Goal: Complete application form

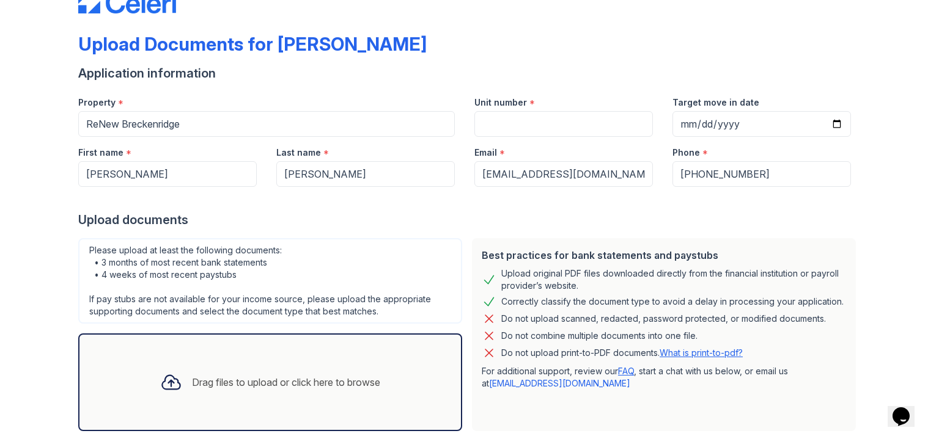
scroll to position [38, 0]
click at [481, 130] on input "Unit number" at bounding box center [563, 124] width 178 height 26
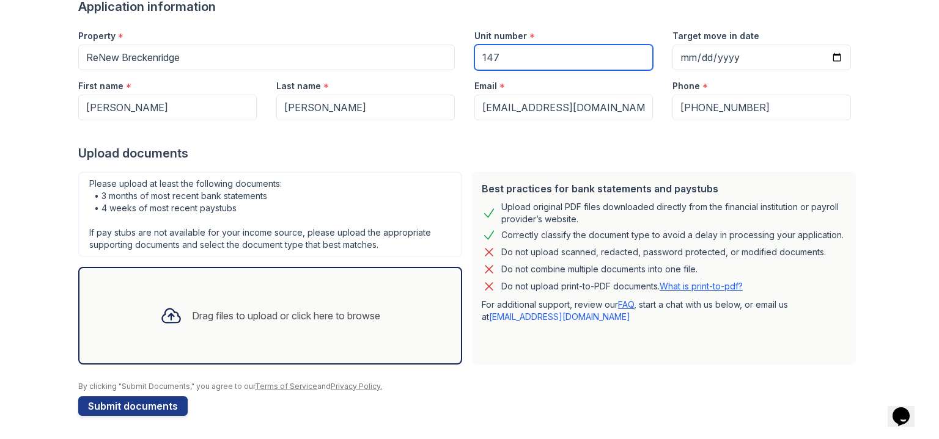
type input "147"
click at [264, 312] on div "Drag files to upload or click here to browse" at bounding box center [286, 316] width 188 height 15
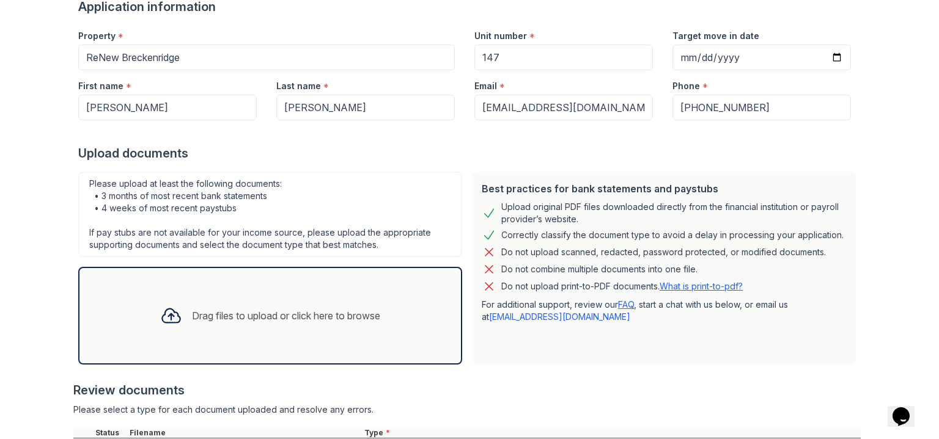
click at [269, 323] on div "Drag files to upload or click here to browse" at bounding box center [270, 316] width 240 height 42
click at [260, 302] on div "Drag files to upload or click here to browse" at bounding box center [270, 316] width 240 height 42
click at [310, 309] on div "Drag files to upload or click here to browse" at bounding box center [286, 316] width 188 height 15
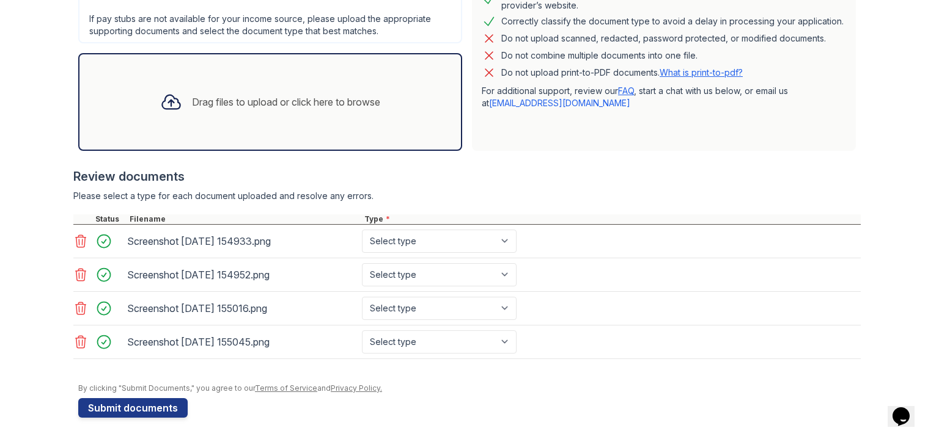
scroll to position [314, 0]
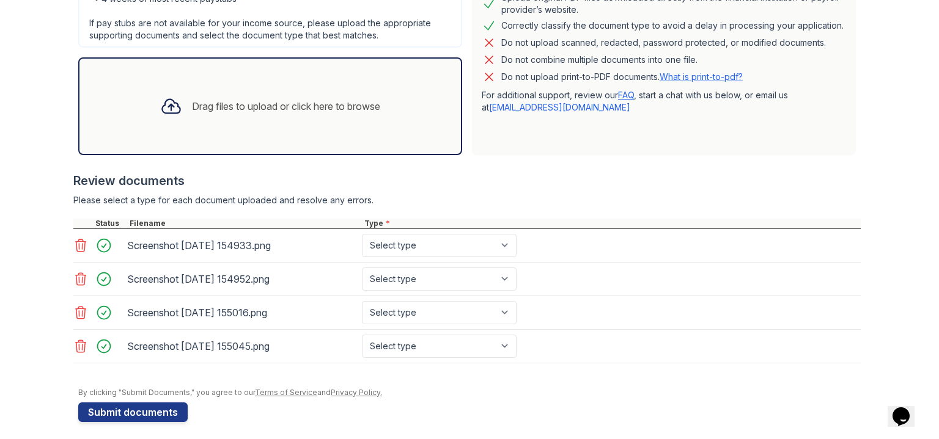
click at [196, 111] on div "Drag files to upload or click here to browse" at bounding box center [286, 106] width 188 height 15
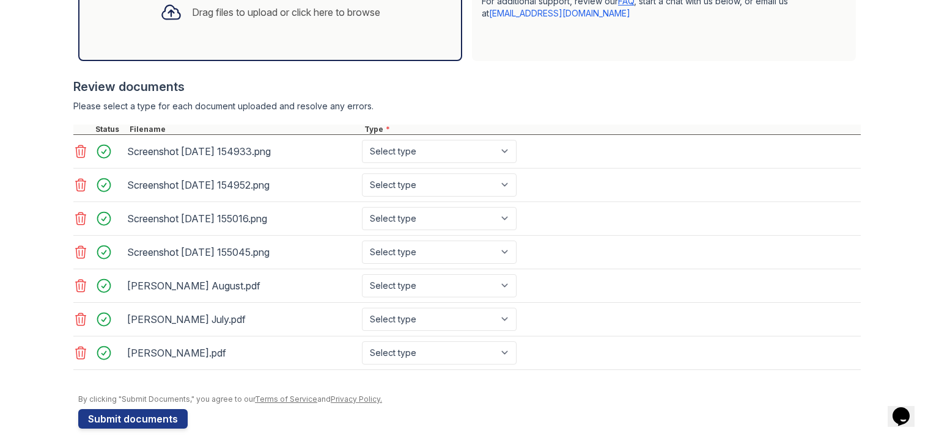
scroll to position [418, 0]
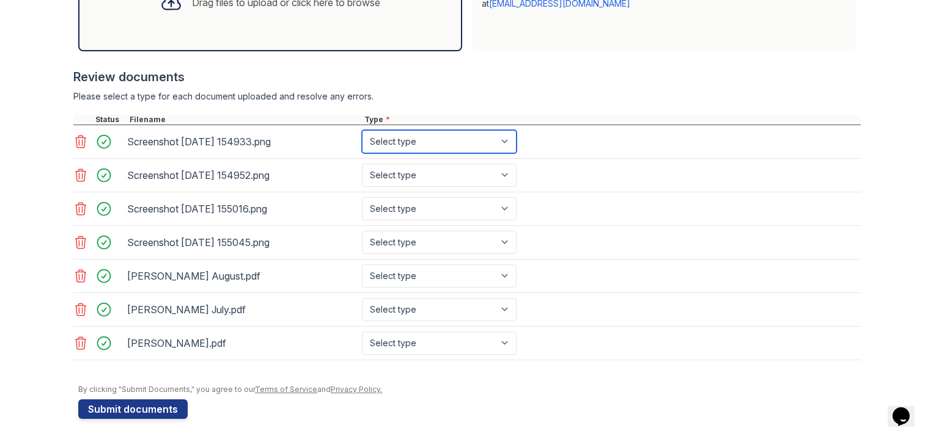
click at [384, 145] on select "Select type Paystub Bank Statement Offer Letter Tax Documents Benefit Award Let…" at bounding box center [439, 141] width 155 height 23
select select "paystub"
click at [362, 130] on select "Select type Paystub Bank Statement Offer Letter Tax Documents Benefit Award Let…" at bounding box center [439, 141] width 155 height 23
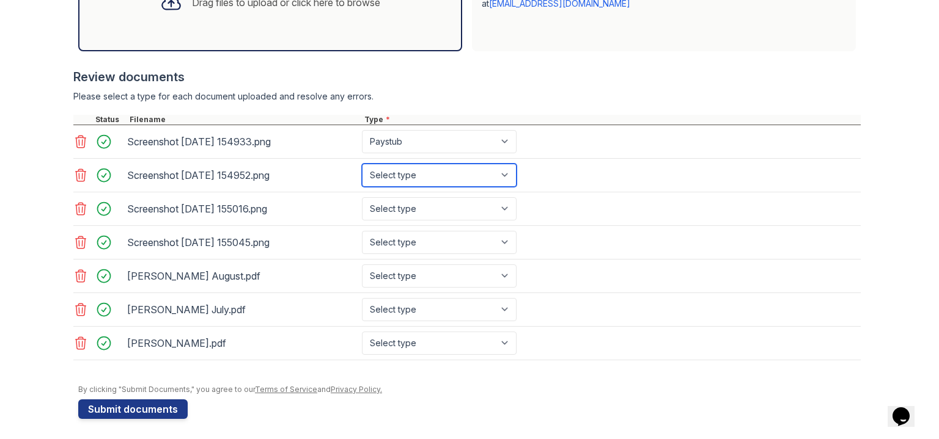
click at [385, 175] on select "Select type Paystub Bank Statement Offer Letter Tax Documents Benefit Award Let…" at bounding box center [439, 175] width 155 height 23
select select "paystub"
click at [362, 164] on select "Select type Paystub Bank Statement Offer Letter Tax Documents Benefit Award Let…" at bounding box center [439, 175] width 155 height 23
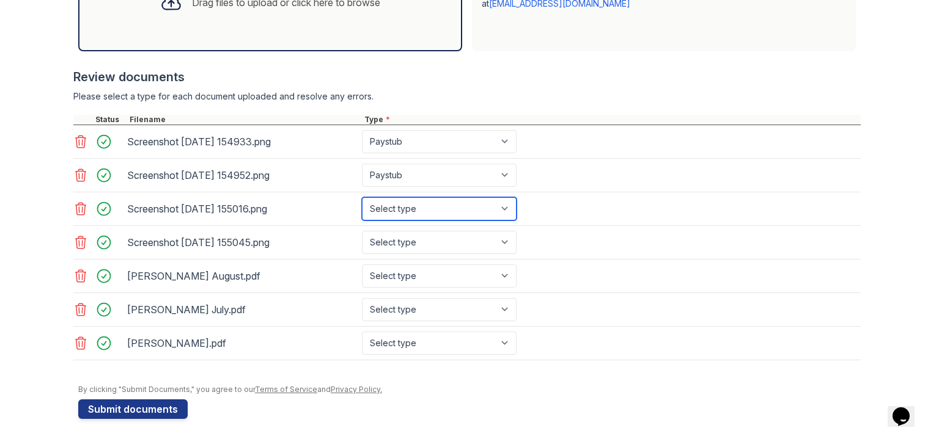
click at [389, 205] on select "Select type Paystub Bank Statement Offer Letter Tax Documents Benefit Award Let…" at bounding box center [439, 208] width 155 height 23
select select "paystub"
click at [362, 197] on select "Select type Paystub Bank Statement Offer Letter Tax Documents Benefit Award Let…" at bounding box center [439, 208] width 155 height 23
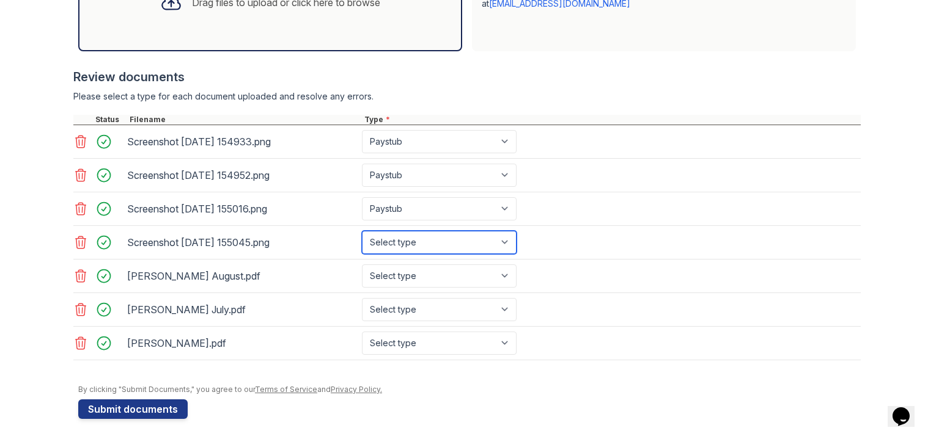
click at [395, 241] on select "Select type Paystub Bank Statement Offer Letter Tax Documents Benefit Award Let…" at bounding box center [439, 242] width 155 height 23
select select "paystub"
click at [362, 231] on select "Select type Paystub Bank Statement Offer Letter Tax Documents Benefit Award Let…" at bounding box center [439, 242] width 155 height 23
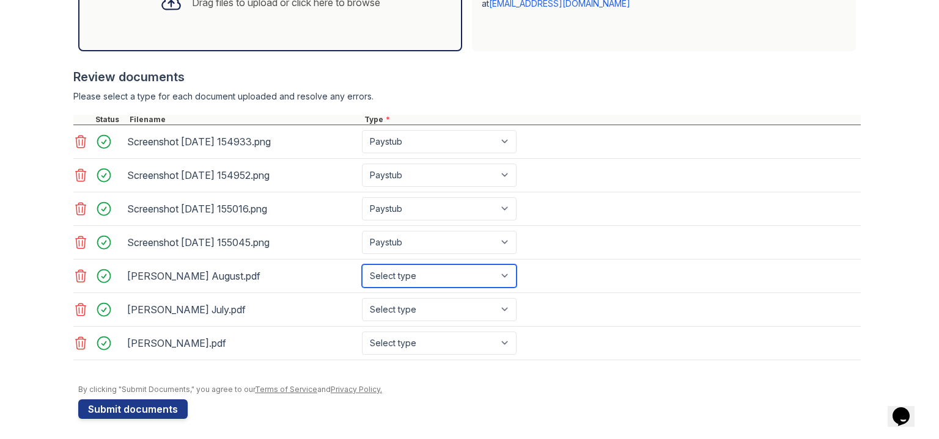
click at [394, 273] on select "Select type Paystub Bank Statement Offer Letter Tax Documents Benefit Award Let…" at bounding box center [439, 276] width 155 height 23
select select "bank_statement"
click at [362, 265] on select "Select type Paystub Bank Statement Offer Letter Tax Documents Benefit Award Let…" at bounding box center [439, 276] width 155 height 23
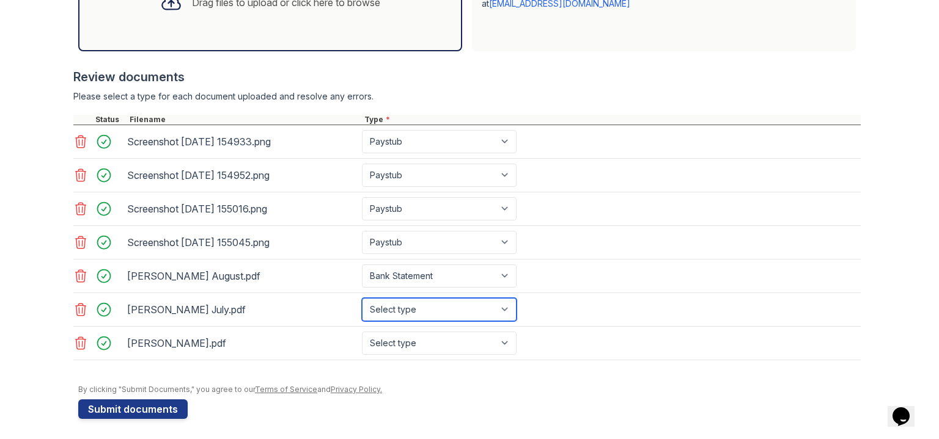
click at [394, 312] on select "Select type Paystub Bank Statement Offer Letter Tax Documents Benefit Award Let…" at bounding box center [439, 309] width 155 height 23
select select "bank_statement"
click at [362, 298] on select "Select type Paystub Bank Statement Offer Letter Tax Documents Benefit Award Let…" at bounding box center [439, 309] width 155 height 23
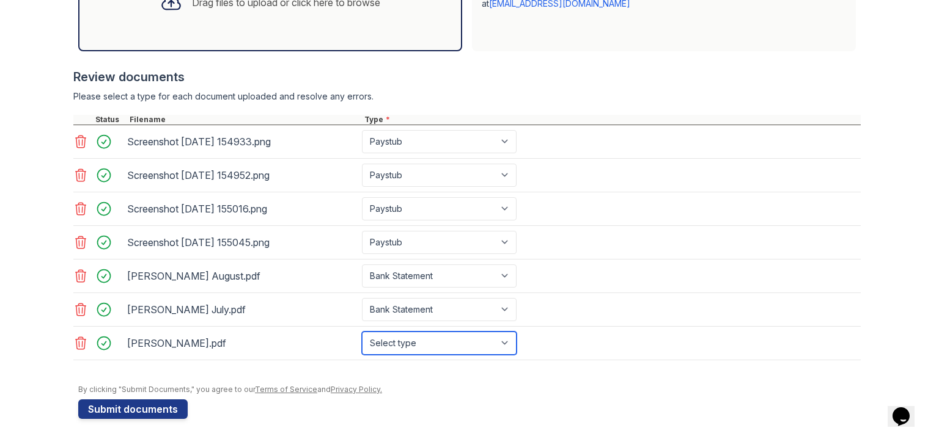
click at [397, 336] on select "Select type Paystub Bank Statement Offer Letter Tax Documents Benefit Award Let…" at bounding box center [439, 343] width 155 height 23
select select "bank_statement"
click at [362, 332] on select "Select type Paystub Bank Statement Offer Letter Tax Documents Benefit Award Let…" at bounding box center [439, 343] width 155 height 23
click at [137, 402] on button "Submit documents" at bounding box center [132, 410] width 109 height 20
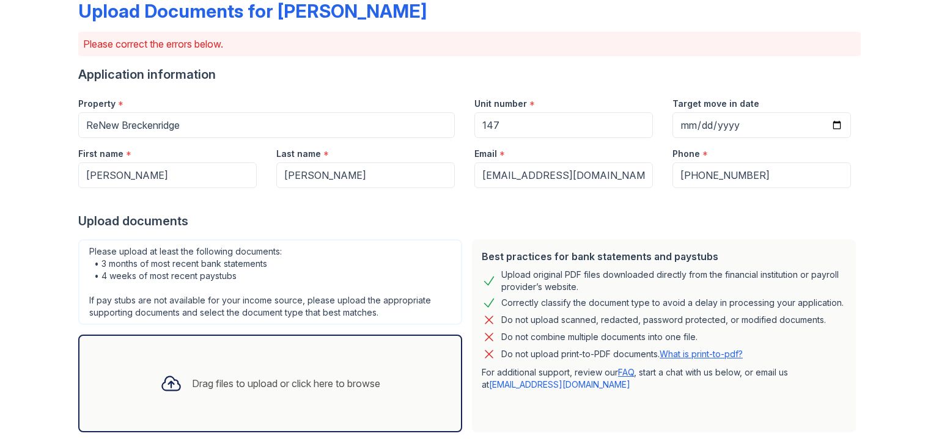
scroll to position [70, 0]
click at [689, 122] on input "Target move in date" at bounding box center [761, 126] width 178 height 26
type input "[DATE]"
